Goal: Task Accomplishment & Management: Use online tool/utility

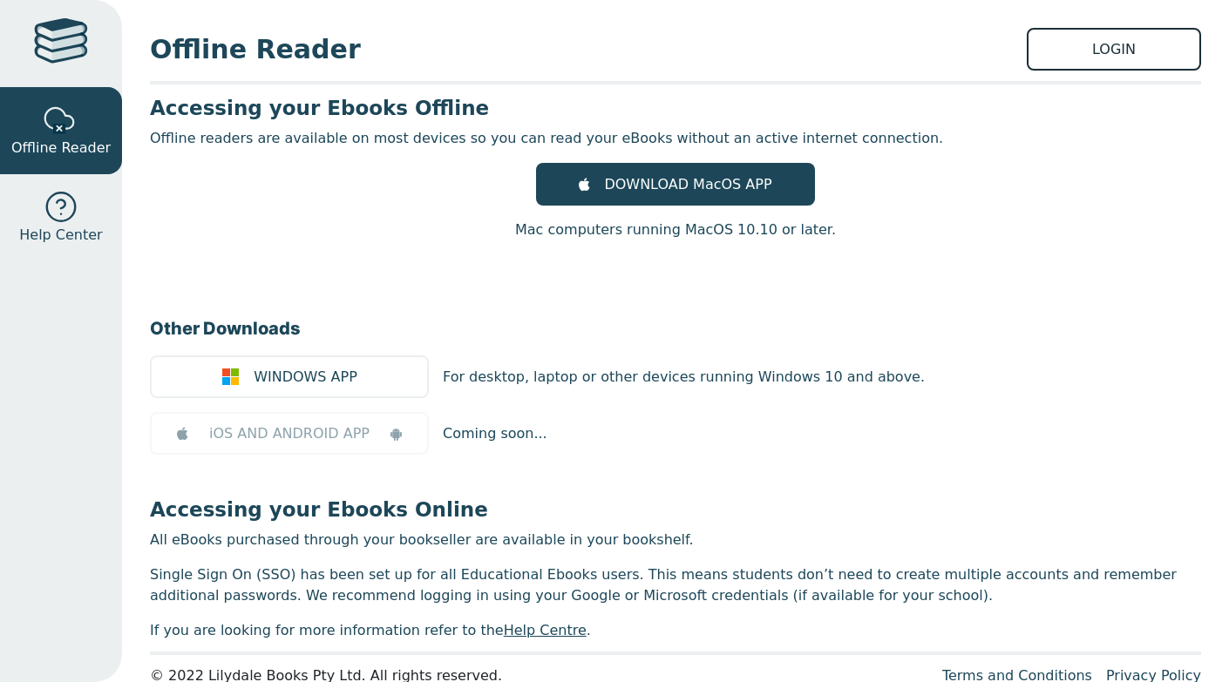
click at [1071, 31] on link "LOGIN" at bounding box center [1114, 49] width 174 height 43
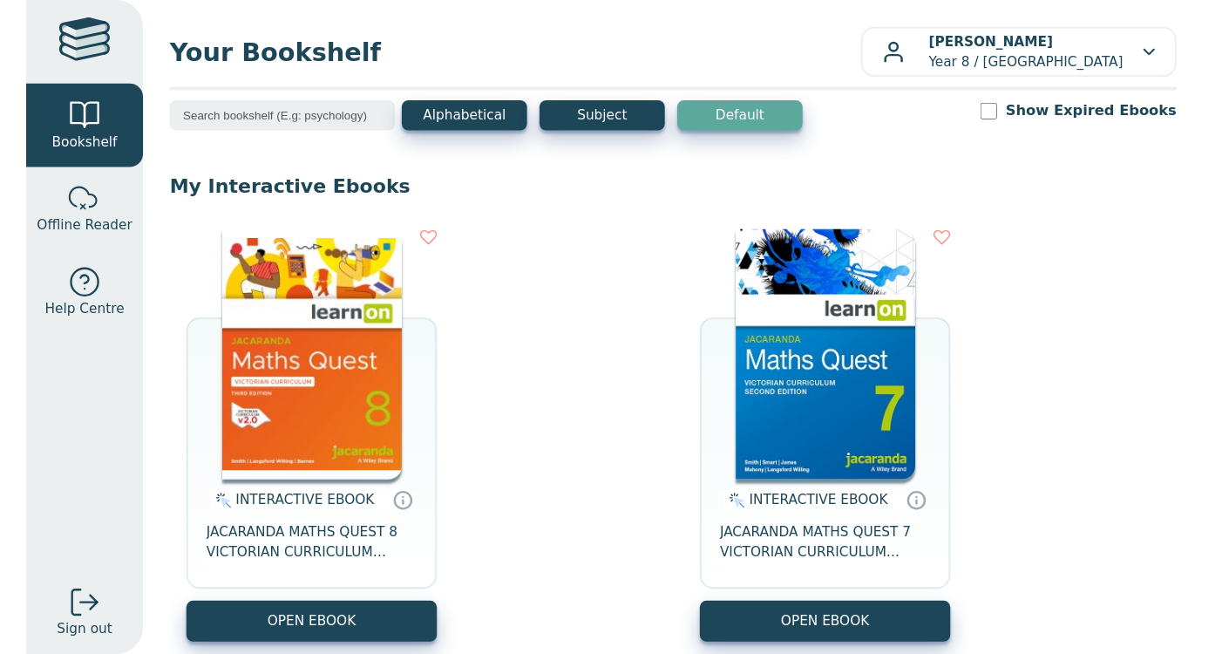
scroll to position [96, 0]
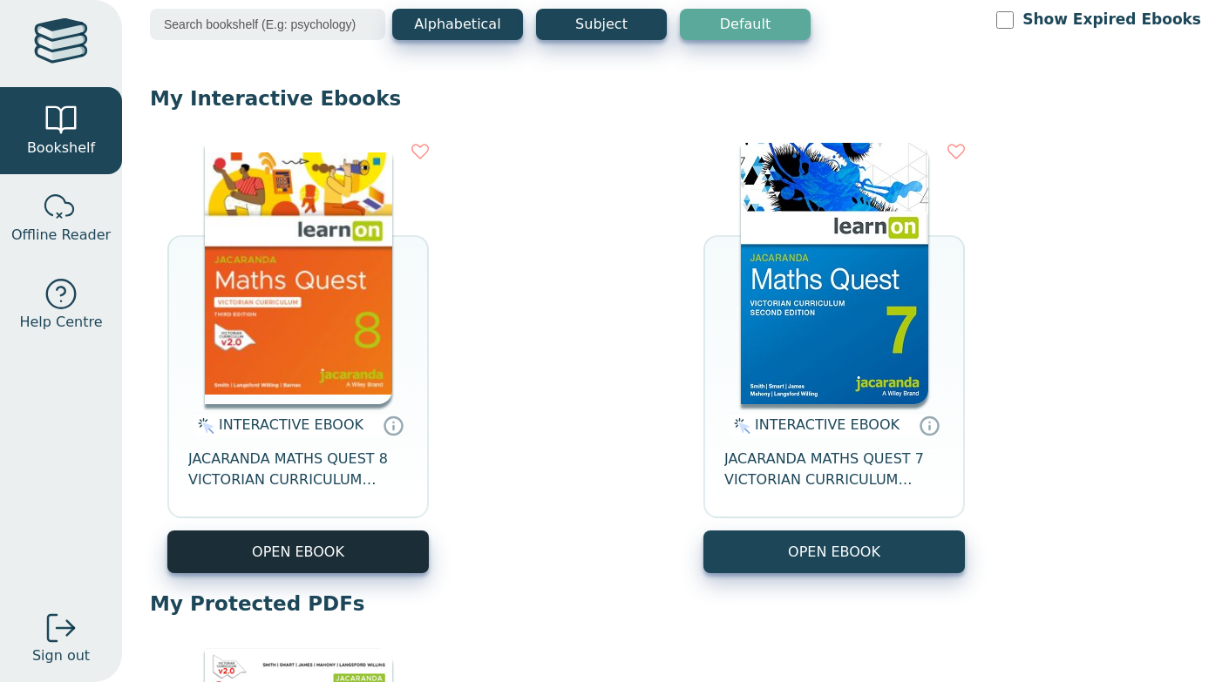
click at [288, 556] on button "OPEN EBOOK" at bounding box center [297, 552] width 261 height 43
